Goal: Task Accomplishment & Management: Complete application form

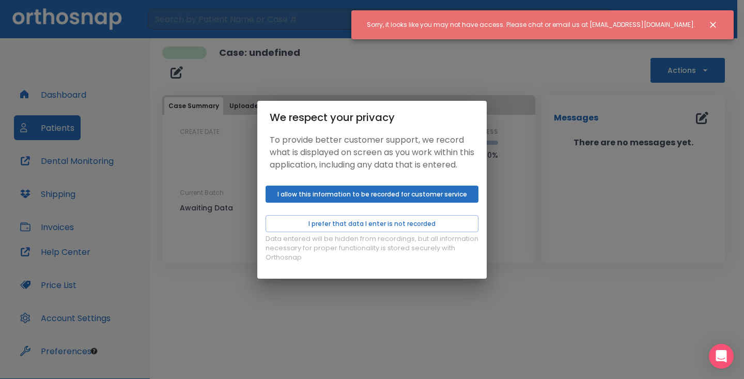
click at [441, 203] on button "I allow this information to be recorded for customer service" at bounding box center [372, 193] width 213 height 17
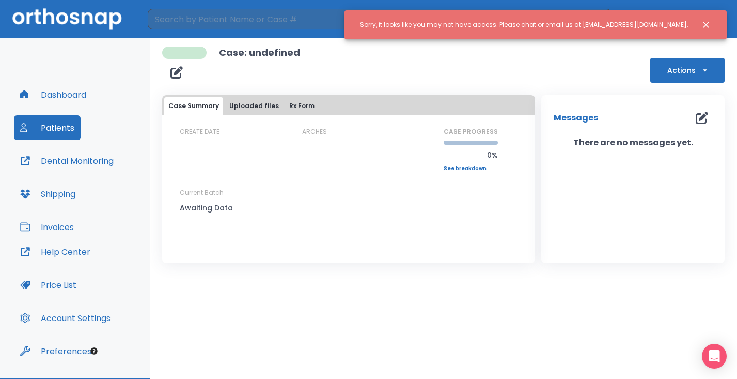
click at [80, 95] on button "Dashboard" at bounding box center [53, 94] width 79 height 25
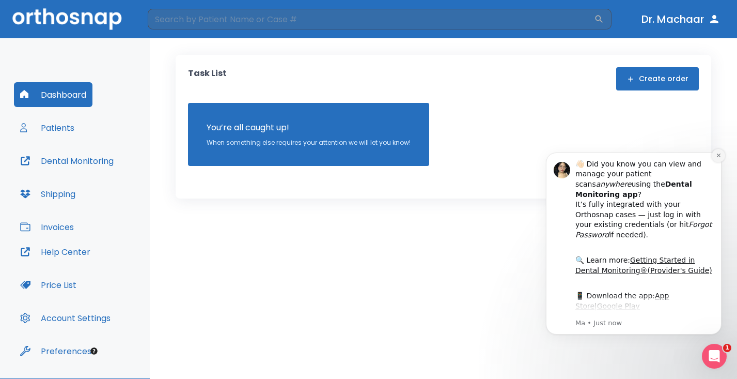
click at [715, 154] on button "Dismiss notification" at bounding box center [718, 155] width 13 height 13
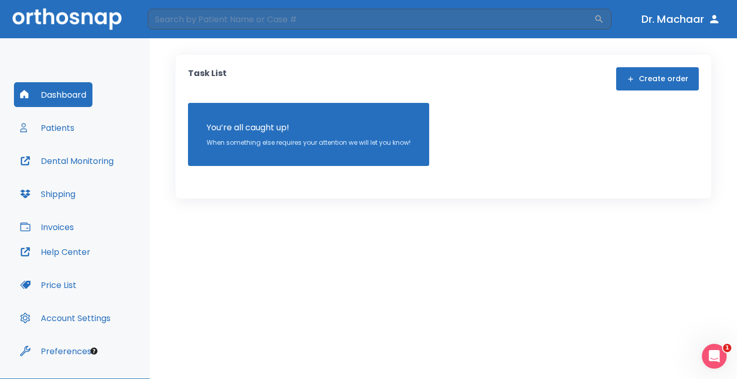
click at [652, 84] on button "Create order" at bounding box center [657, 78] width 83 height 23
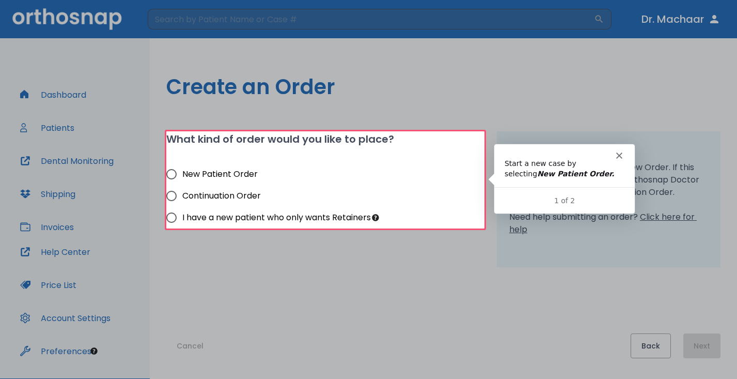
click at [620, 153] on icon "Close" at bounding box center [618, 155] width 6 height 6
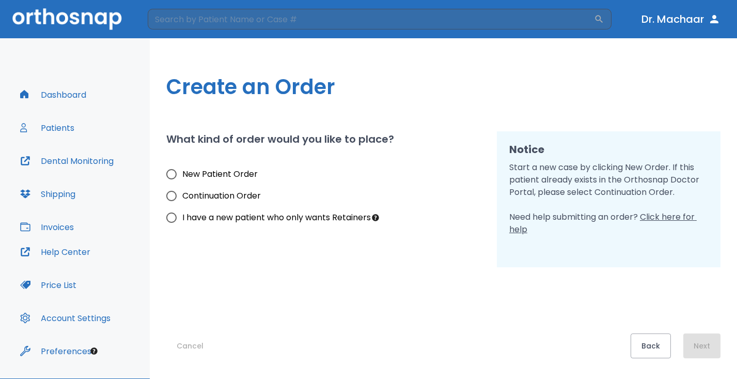
click at [224, 180] on label "New Patient Order" at bounding box center [266, 174] width 210 height 22
click at [182, 180] on input "New Patient Order" at bounding box center [172, 174] width 22 height 22
radio input "true"
